Goal: Book appointment/travel/reservation

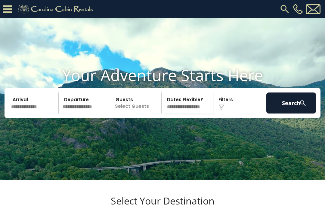
click at [42, 113] on input "text" at bounding box center [34, 103] width 50 height 21
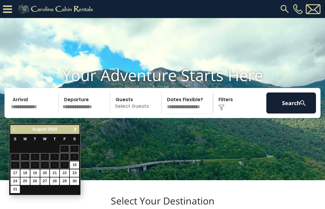
click at [77, 127] on link "Next" at bounding box center [75, 130] width 8 height 8
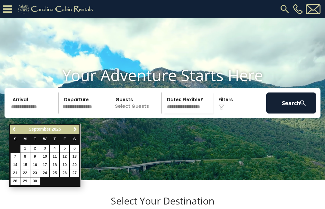
click at [36, 170] on link "23" at bounding box center [34, 174] width 9 height 8
type input "*******"
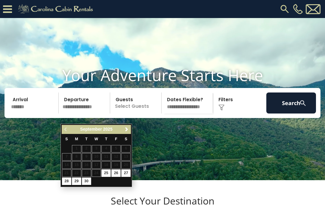
click at [86, 178] on link "30" at bounding box center [86, 182] width 9 height 8
type input "*******"
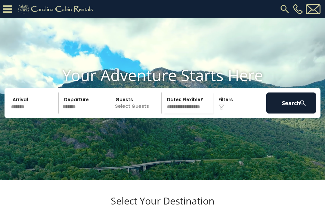
click at [136, 114] on p "Select Guests" at bounding box center [136, 103] width 49 height 21
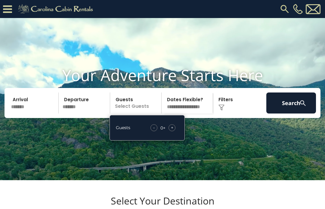
click at [178, 135] on div "Guests - 0 + +" at bounding box center [146, 128] width 75 height 26
click at [178, 131] on div "- 0 + +" at bounding box center [162, 127] width 31 height 7
click at [172, 131] on span "+" at bounding box center [172, 128] width 2 height 6
click at [175, 131] on div "+" at bounding box center [171, 127] width 7 height 7
click at [196, 112] on select "**********" at bounding box center [187, 103] width 49 height 21
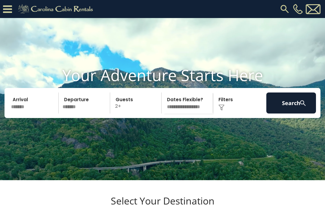
click at [199, 111] on select "**********" at bounding box center [187, 103] width 49 height 21
select select "*"
click at [242, 110] on div "Click to Choose" at bounding box center [240, 103] width 50 height 21
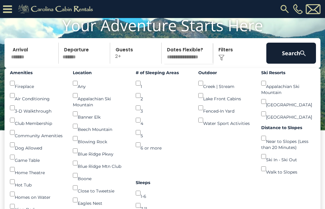
scroll to position [31, 0]
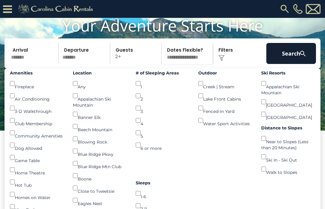
click at [189, 188] on div "1-6 ()" at bounding box center [163, 194] width 54 height 12
click at [296, 64] on button "Search" at bounding box center [291, 53] width 50 height 21
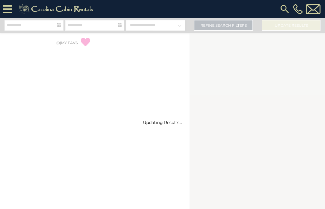
select select "*"
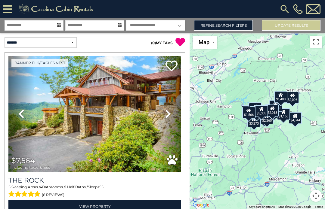
click at [237, 27] on link "Refine Search Filters" at bounding box center [223, 25] width 59 height 11
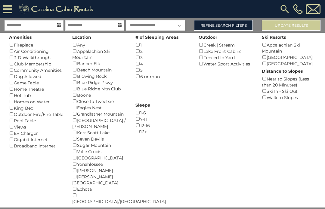
click at [202, 43] on div "Creek | Stream ()" at bounding box center [225, 45] width 54 height 6
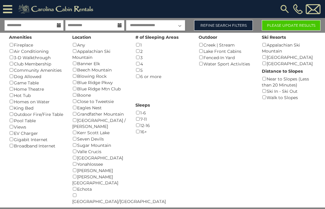
click at [308, 25] on button "Please Update Results" at bounding box center [291, 25] width 59 height 11
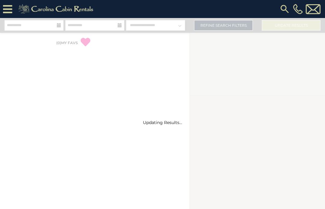
select select "*"
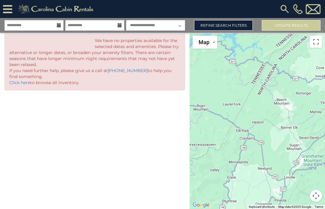
click at [237, 24] on link "Refine Search Filters" at bounding box center [223, 25] width 59 height 11
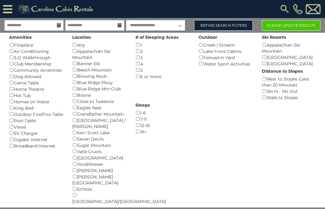
click at [289, 26] on button "Please Update Results" at bounding box center [291, 25] width 59 height 11
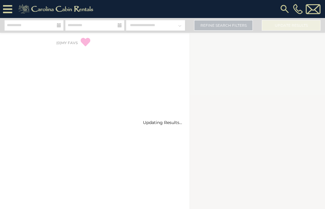
select select "*"
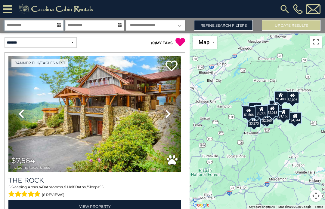
click at [47, 26] on input "**********" at bounding box center [34, 25] width 59 height 11
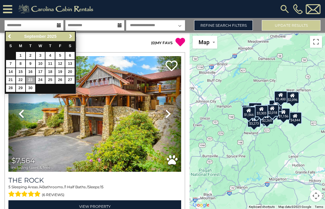
click at [22, 80] on link "22" at bounding box center [20, 80] width 9 height 8
type input "*******"
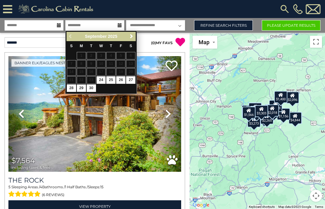
click at [83, 85] on link "29" at bounding box center [81, 88] width 9 height 8
type input "*******"
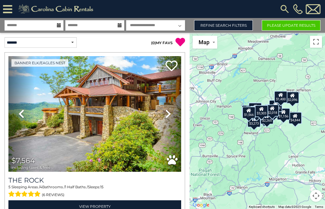
click at [287, 25] on button "Please Update Results" at bounding box center [291, 25] width 59 height 11
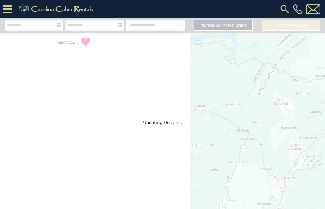
select select "*"
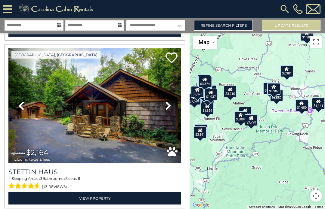
scroll to position [177, 0]
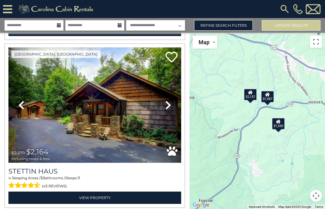
click at [268, 97] on icon at bounding box center [267, 95] width 5 height 4
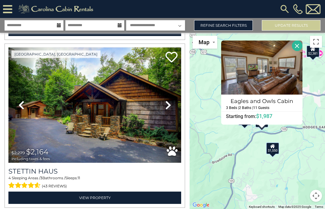
click at [300, 173] on div "$7,524 $2,164 $3,584 $1,550 $2,157 $4,831 $1,742 $4,751 $1,859 $1,141 $1,289 $2…" at bounding box center [256, 121] width 135 height 176
click at [312, 173] on div "$7,524 $2,164 $3,584 $1,550 $2,157 $4,831 $1,742 $4,751 $1,859 $1,141 $1,289 $2…" at bounding box center [256, 121] width 135 height 176
click at [301, 51] on button "Close" at bounding box center [297, 46] width 11 height 11
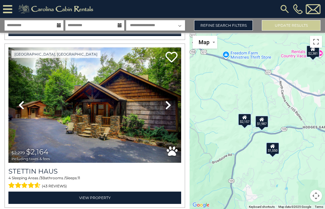
click at [270, 155] on div "$1,550" at bounding box center [272, 149] width 13 height 12
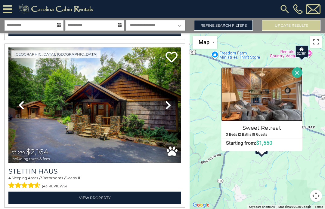
click at [272, 111] on img at bounding box center [261, 94] width 81 height 54
click at [302, 78] on button "Close" at bounding box center [297, 72] width 11 height 11
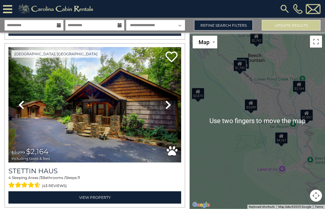
scroll to position [0, 0]
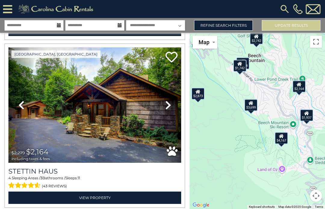
click at [238, 72] on div "$1,742" at bounding box center [239, 66] width 13 height 12
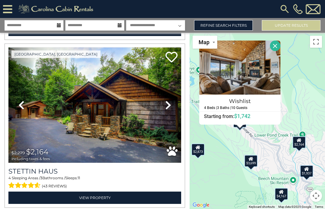
click at [301, 143] on icon at bounding box center [298, 140] width 5 height 4
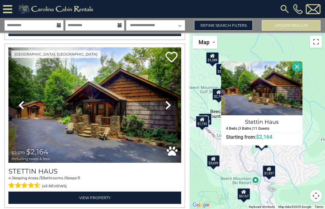
click at [308, 161] on div "$7,524 $2,164 $3,584 $1,550 $2,157 $4,831 $1,742 $4,751 $1,859 $1,141 $1,289 $2…" at bounding box center [256, 121] width 135 height 176
click at [303, 166] on div "$7,524 $2,164 $3,584 $1,550 $2,157 $4,831 $1,742 $4,751 $1,859 $1,141 $1,289 $2…" at bounding box center [256, 121] width 135 height 176
click at [286, 58] on div "$7,524 $2,164 $3,584 $1,550 $2,157 $4,831 $1,742 $4,751 $1,859 $1,141 $1,289 $2…" at bounding box center [256, 121] width 135 height 176
click at [301, 72] on button "Close" at bounding box center [297, 66] width 11 height 11
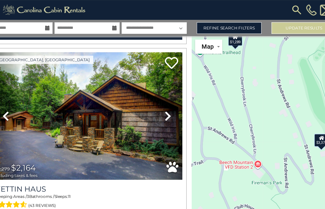
scroll to position [7, 0]
click at [304, 127] on icon at bounding box center [306, 125] width 5 height 4
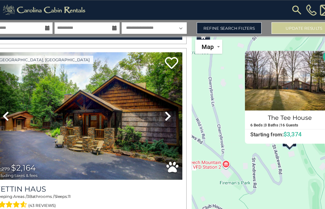
scroll to position [0, 0]
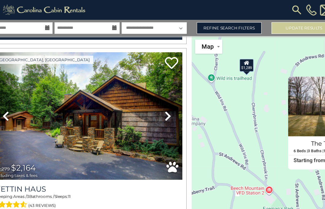
click at [237, 59] on icon at bounding box center [239, 57] width 5 height 4
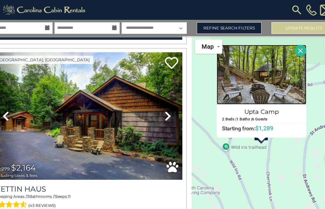
click at [249, 83] on img at bounding box center [252, 68] width 81 height 54
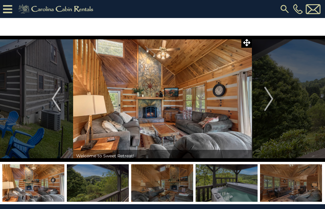
click at [266, 100] on img "Next" at bounding box center [268, 99] width 9 height 24
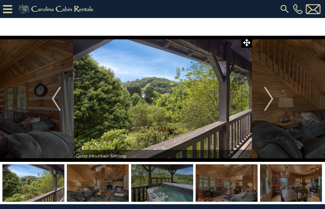
click at [270, 101] on img "Next" at bounding box center [268, 99] width 9 height 24
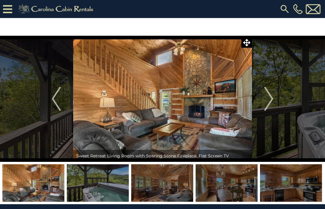
click at [266, 99] on img "Next" at bounding box center [268, 99] width 9 height 24
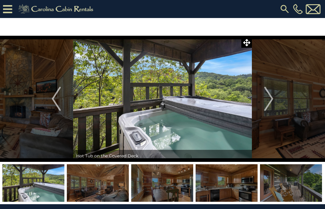
click at [268, 95] on img "Next" at bounding box center [268, 99] width 9 height 24
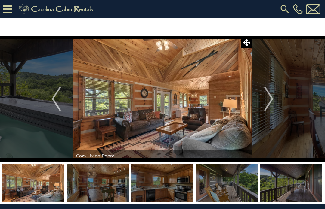
click at [271, 98] on img "Next" at bounding box center [268, 99] width 9 height 24
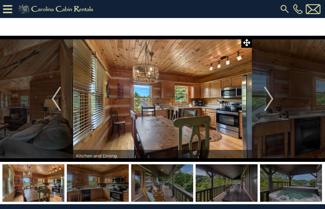
click at [271, 100] on img "Next" at bounding box center [268, 99] width 9 height 24
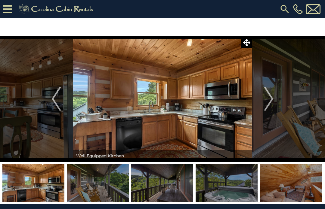
click at [268, 99] on img "Next" at bounding box center [268, 99] width 9 height 24
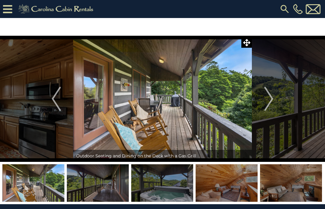
click at [267, 99] on img "Next" at bounding box center [268, 99] width 9 height 24
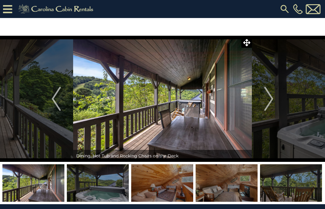
click at [266, 101] on img "Next" at bounding box center [268, 99] width 9 height 24
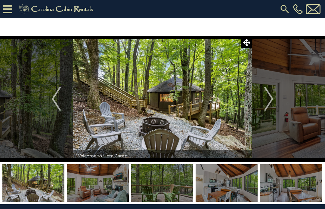
click at [266, 95] on img "Next" at bounding box center [268, 99] width 9 height 24
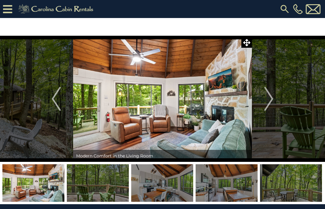
click at [269, 103] on img "Next" at bounding box center [268, 99] width 9 height 24
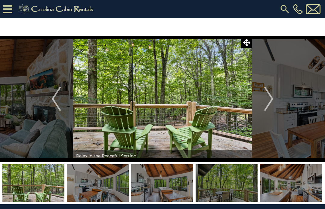
click at [266, 102] on img "Next" at bounding box center [268, 99] width 9 height 24
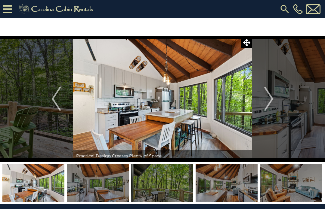
click at [262, 100] on button "Next" at bounding box center [269, 99] width 34 height 126
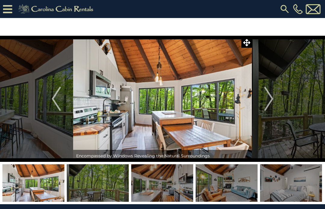
click at [261, 100] on button "Next" at bounding box center [269, 99] width 34 height 126
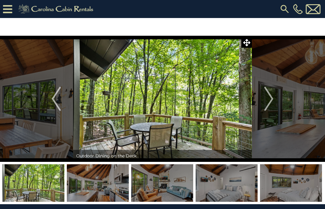
click at [260, 100] on button "Next" at bounding box center [269, 99] width 34 height 126
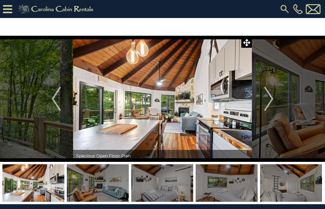
click at [266, 100] on img "Next" at bounding box center [268, 99] width 9 height 24
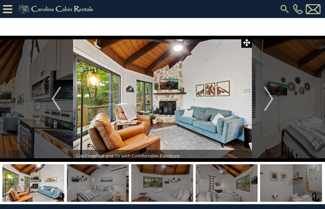
click at [263, 100] on button "Next" at bounding box center [269, 99] width 34 height 126
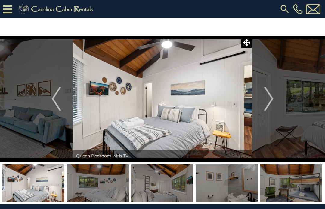
click at [269, 100] on img "Next" at bounding box center [268, 99] width 9 height 24
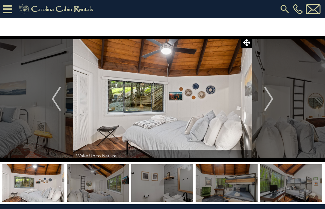
click at [263, 102] on button "Next" at bounding box center [269, 99] width 34 height 126
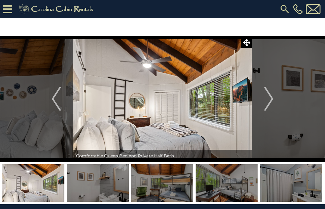
click at [257, 100] on button "Next" at bounding box center [269, 99] width 34 height 126
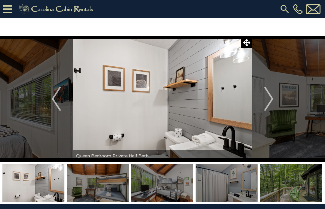
click at [261, 102] on button "Next" at bounding box center [269, 99] width 34 height 126
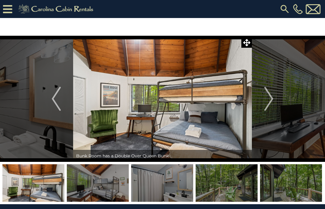
click at [258, 100] on button "Next" at bounding box center [269, 99] width 34 height 126
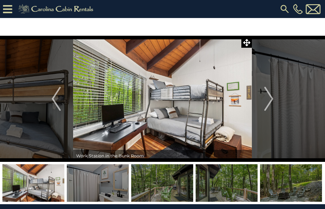
click at [253, 103] on button "Next" at bounding box center [269, 99] width 34 height 126
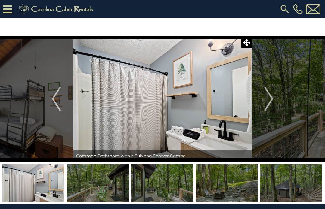
click at [259, 103] on button "Next" at bounding box center [269, 99] width 34 height 126
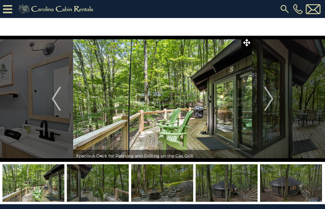
click at [262, 96] on button "Next" at bounding box center [269, 99] width 34 height 126
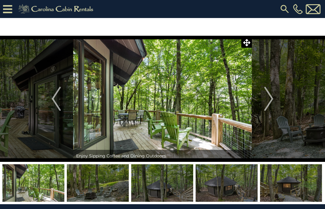
click at [260, 92] on button "Next" at bounding box center [269, 99] width 34 height 126
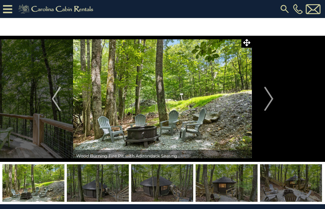
click at [256, 97] on button "Next" at bounding box center [269, 99] width 34 height 126
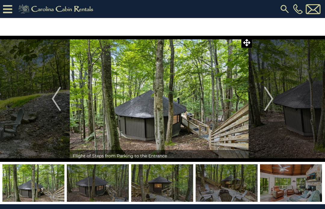
click at [219, 114] on img at bounding box center [159, 99] width 179 height 126
click at [213, 125] on img at bounding box center [159, 99] width 179 height 126
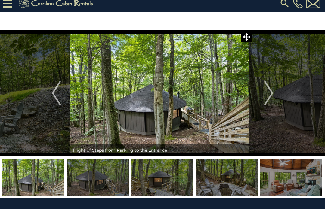
scroll to position [7, 0]
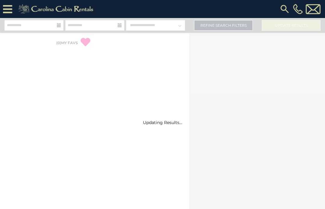
select select "*"
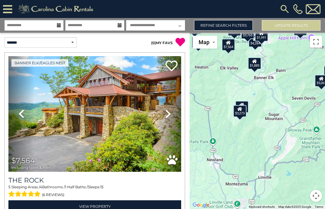
click at [256, 69] on div "$1,885" at bounding box center [254, 63] width 13 height 12
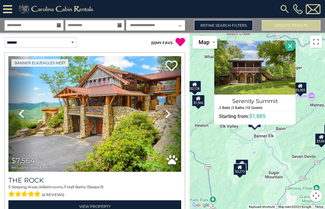
click at [294, 51] on button "Close" at bounding box center [290, 46] width 11 height 11
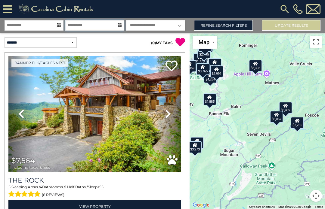
click at [96, 28] on input "**********" at bounding box center [94, 25] width 59 height 11
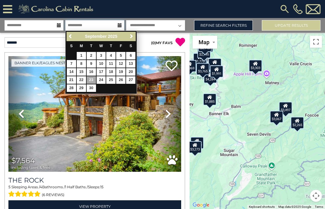
click at [100, 28] on input "**********" at bounding box center [94, 25] width 59 height 11
click at [37, 26] on input "**********" at bounding box center [34, 25] width 59 height 11
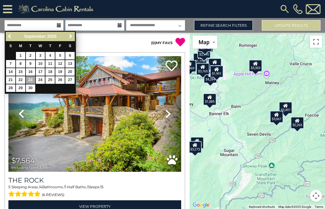
click at [96, 22] on input "**********" at bounding box center [94, 25] width 59 height 11
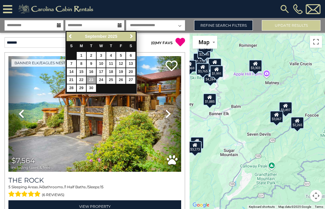
click at [82, 86] on link "29" at bounding box center [81, 88] width 9 height 8
type input "*******"
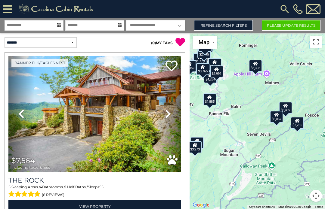
click at [292, 24] on button "Please Update Results" at bounding box center [291, 25] width 59 height 11
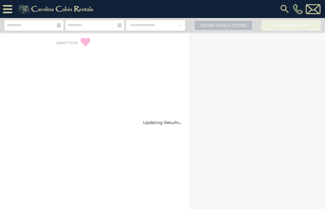
select select "*"
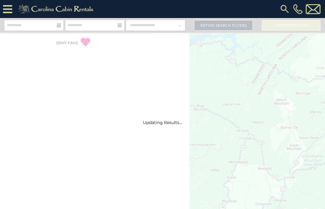
select select "*"
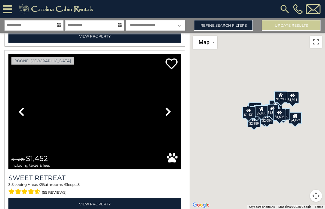
scroll to position [497, 0]
